Goal: Transaction & Acquisition: Purchase product/service

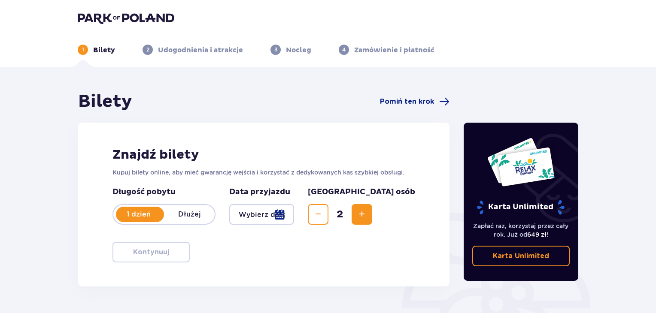
click at [268, 212] on div at bounding box center [261, 214] width 65 height 21
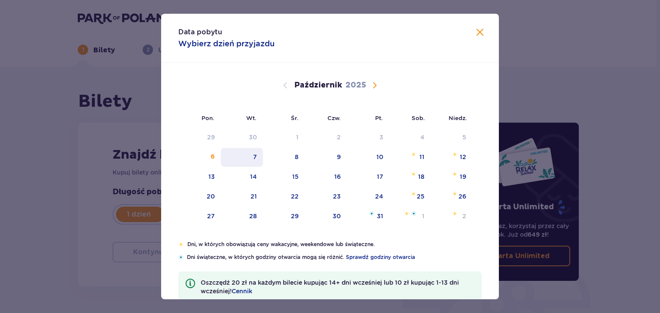
click at [244, 160] on div "7" at bounding box center [242, 157] width 43 height 19
type input "[DATE]"
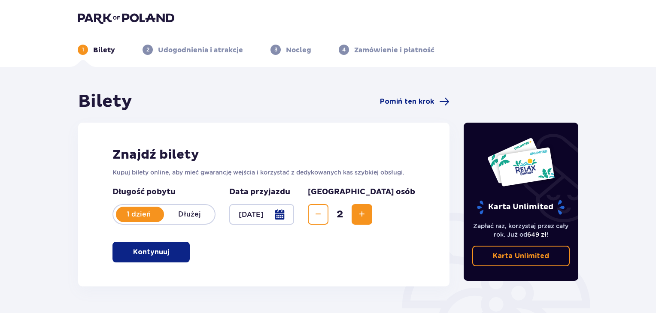
click at [179, 251] on button "Kontynuuj" at bounding box center [151, 252] width 77 height 21
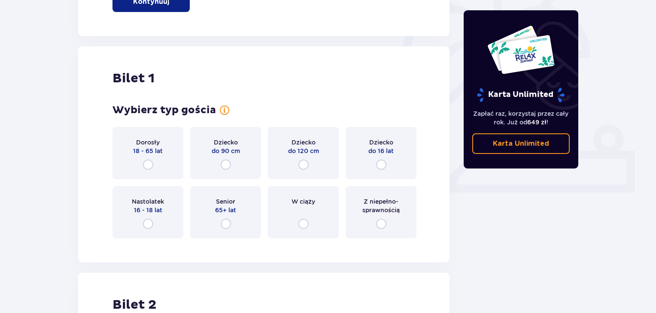
scroll to position [287, 0]
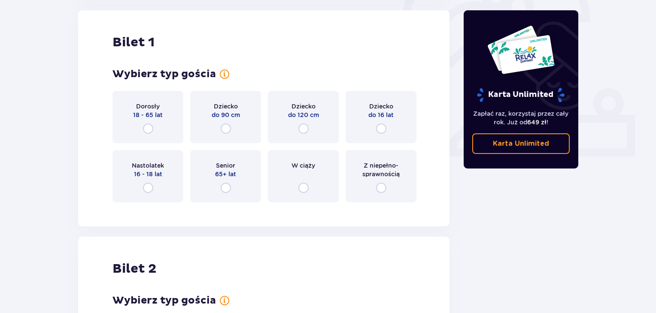
click at [148, 129] on input "radio" at bounding box center [148, 129] width 10 height 10
radio input "true"
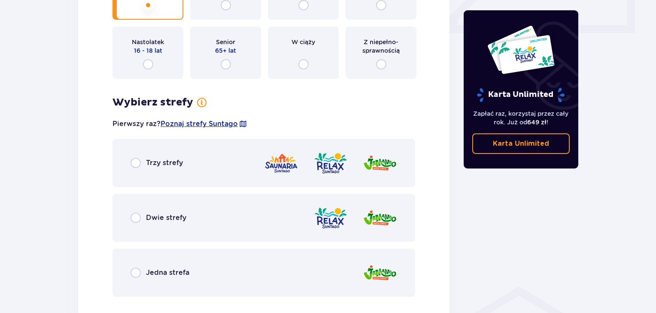
scroll to position [423, 0]
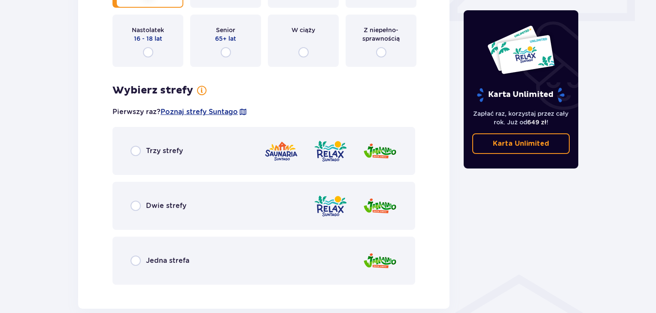
click at [141, 155] on div "Trzy strefy" at bounding box center [157, 151] width 52 height 10
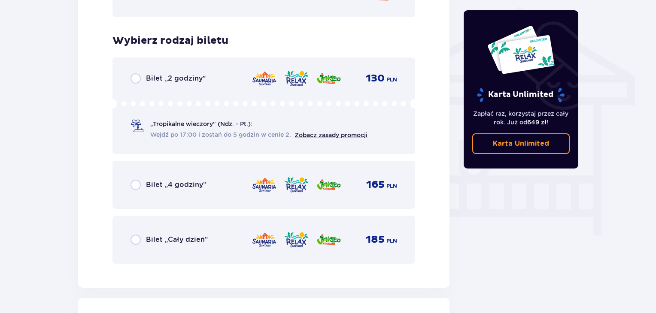
scroll to position [691, 0]
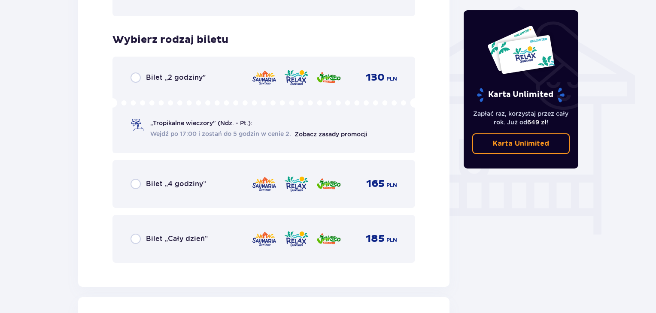
click at [137, 237] on input "radio" at bounding box center [136, 239] width 10 height 10
radio input "true"
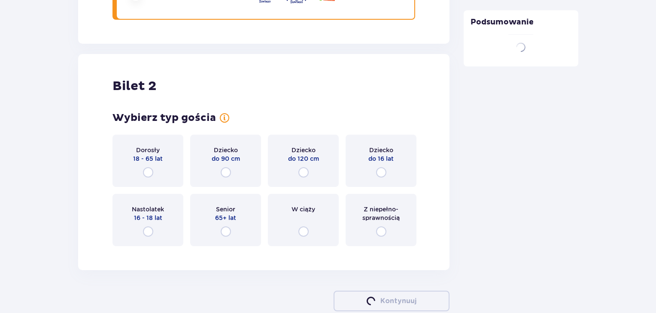
scroll to position [978, 0]
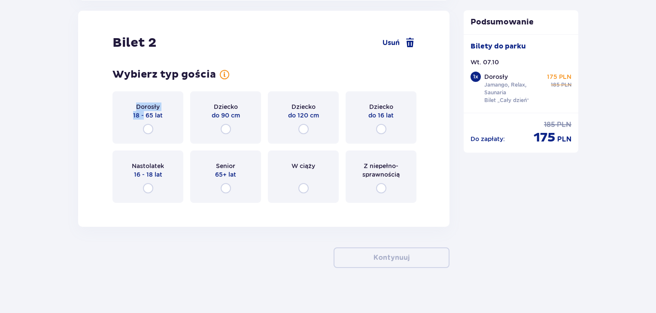
drag, startPoint x: 144, startPoint y: 120, endPoint x: 147, endPoint y: 128, distance: 8.1
click at [147, 128] on div "Dorosły 18 - 65 lat" at bounding box center [148, 117] width 71 height 52
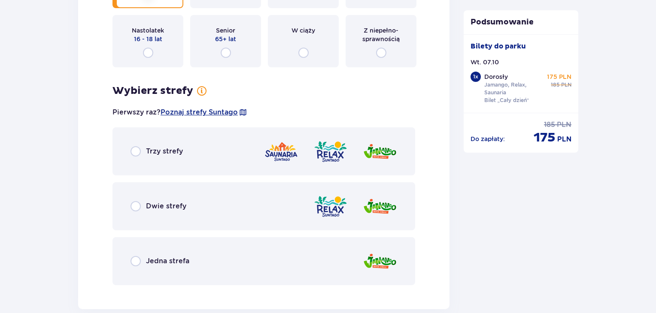
click at [147, 128] on div "Wybierz typ gościa dla biletu o numerze 2 Dorosły 18 - 65 lat Dziecko do 90 cm …" at bounding box center [264, 109] width 303 height 353
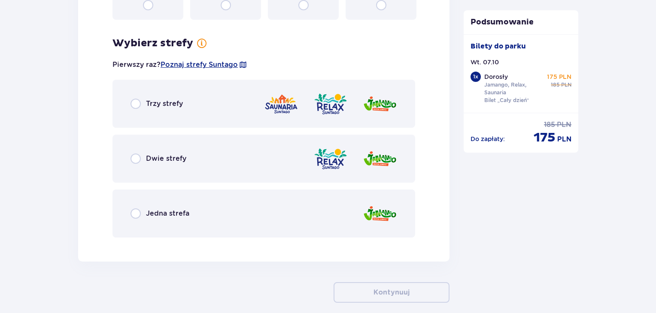
scroll to position [1188, 0]
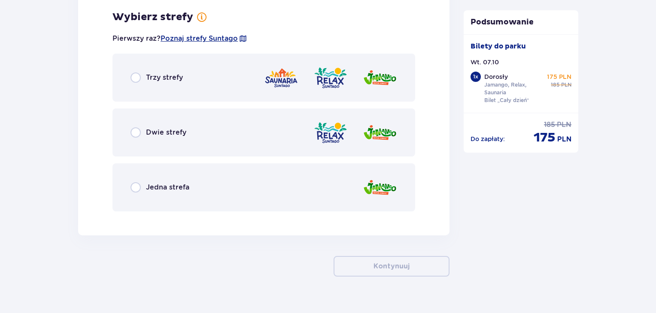
click at [137, 80] on input "radio" at bounding box center [136, 78] width 10 height 10
radio input "true"
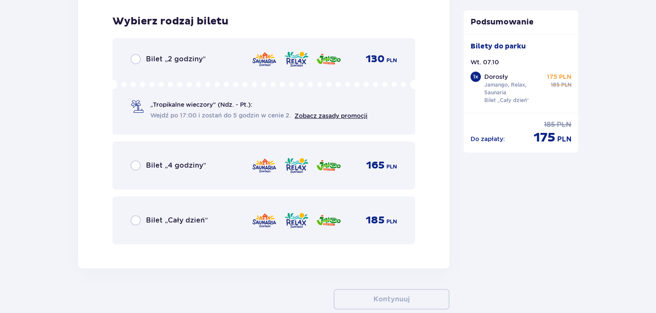
scroll to position [1406, 0]
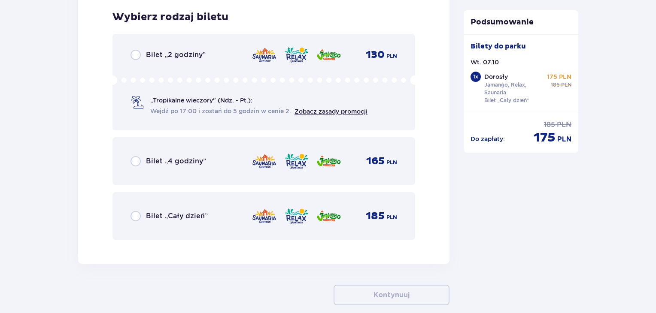
click at [134, 222] on div "Bilet „Cały dzień” 185 PLN" at bounding box center [264, 216] width 267 height 18
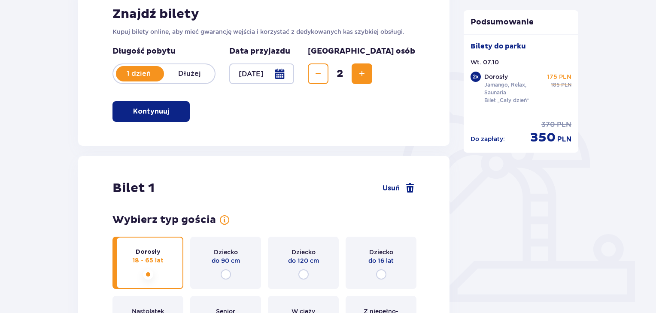
scroll to position [140, 0]
